Goal: Task Accomplishment & Management: Use online tool/utility

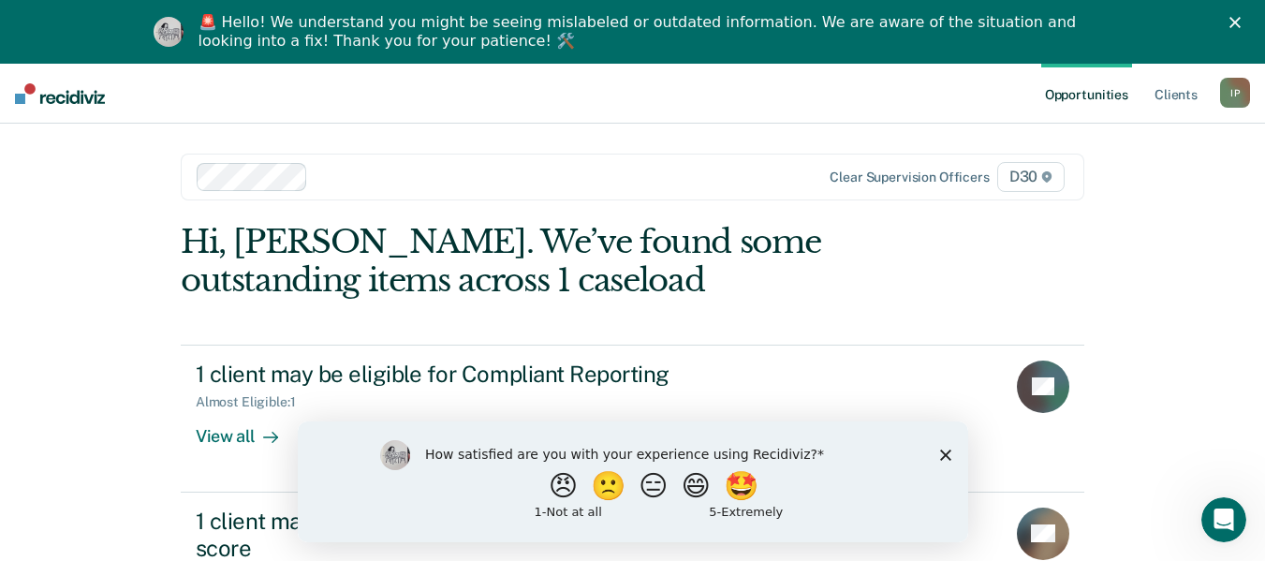
scroll to position [106, 0]
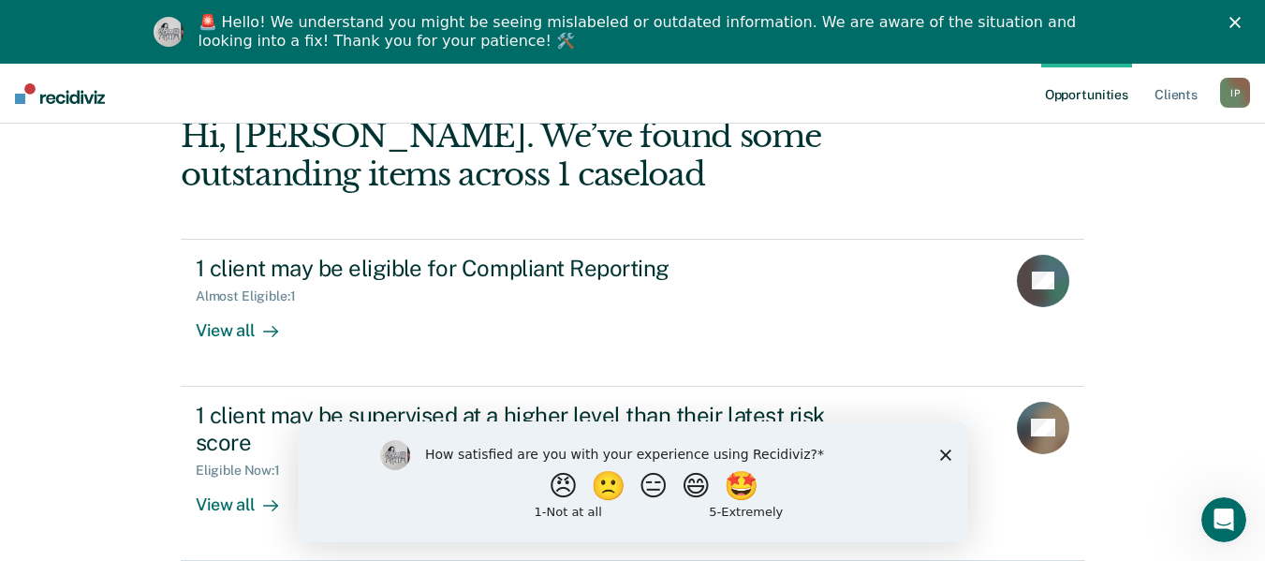
click at [952, 455] on div "How satisfied are you with your experience using Recidiviz? 😠 🙁 😑 😄 🤩 1 - Not a…" at bounding box center [632, 481] width 671 height 121
click at [938, 454] on div "How satisfied are you with your experience using Recidiviz? 😠 🙁 😑 😄 🤩 1 - Not a…" at bounding box center [632, 481] width 671 height 121
click at [944, 453] on polygon "Close survey" at bounding box center [945, 454] width 11 height 11
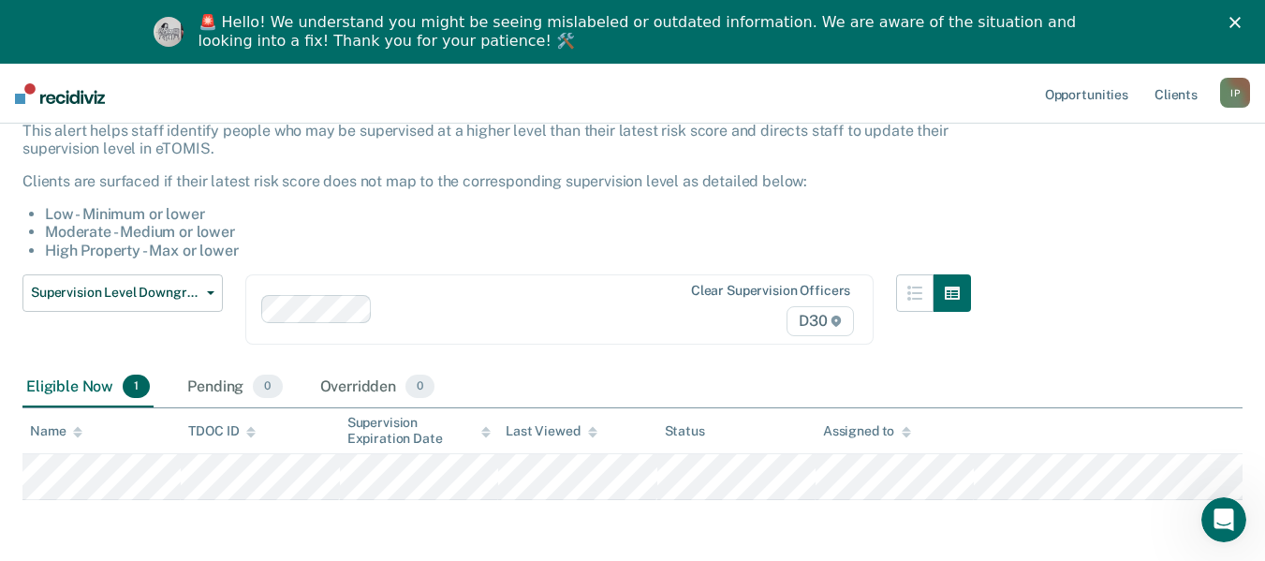
scroll to position [199, 0]
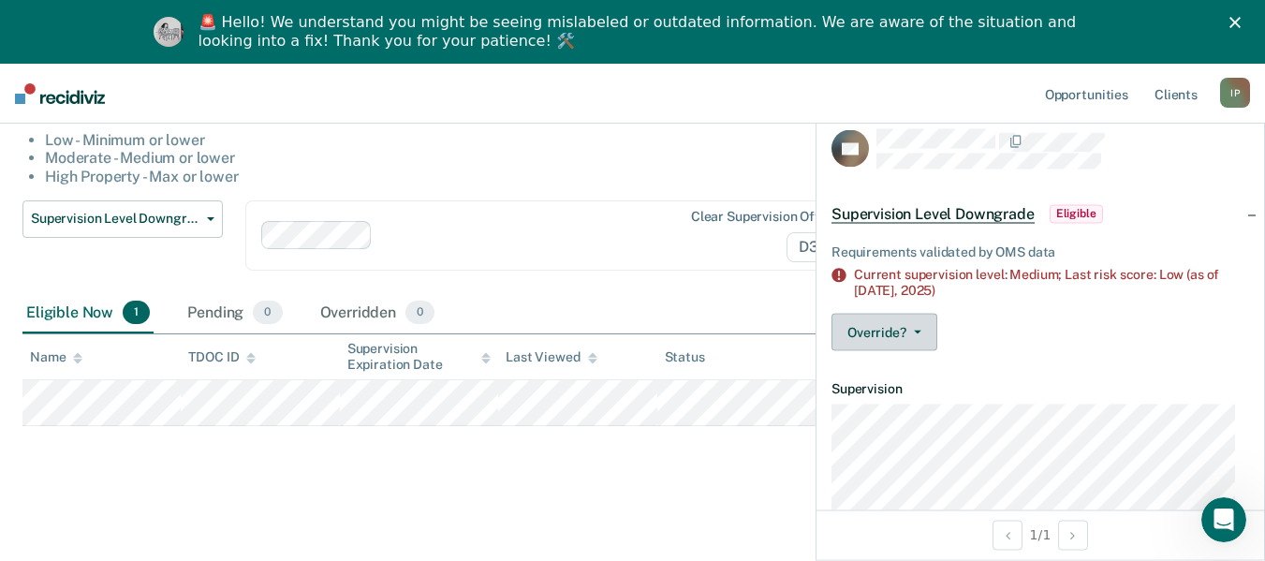
click at [899, 334] on button "Override?" at bounding box center [885, 332] width 106 height 37
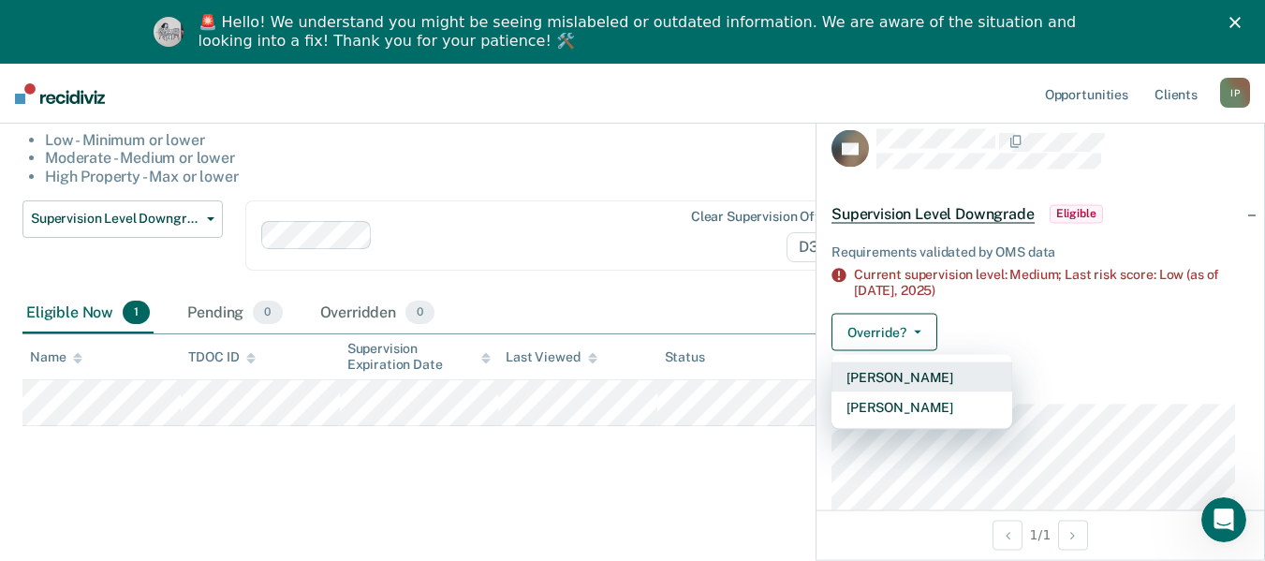
click at [905, 369] on button "[PERSON_NAME]" at bounding box center [922, 378] width 181 height 30
